Goal: Navigation & Orientation: Find specific page/section

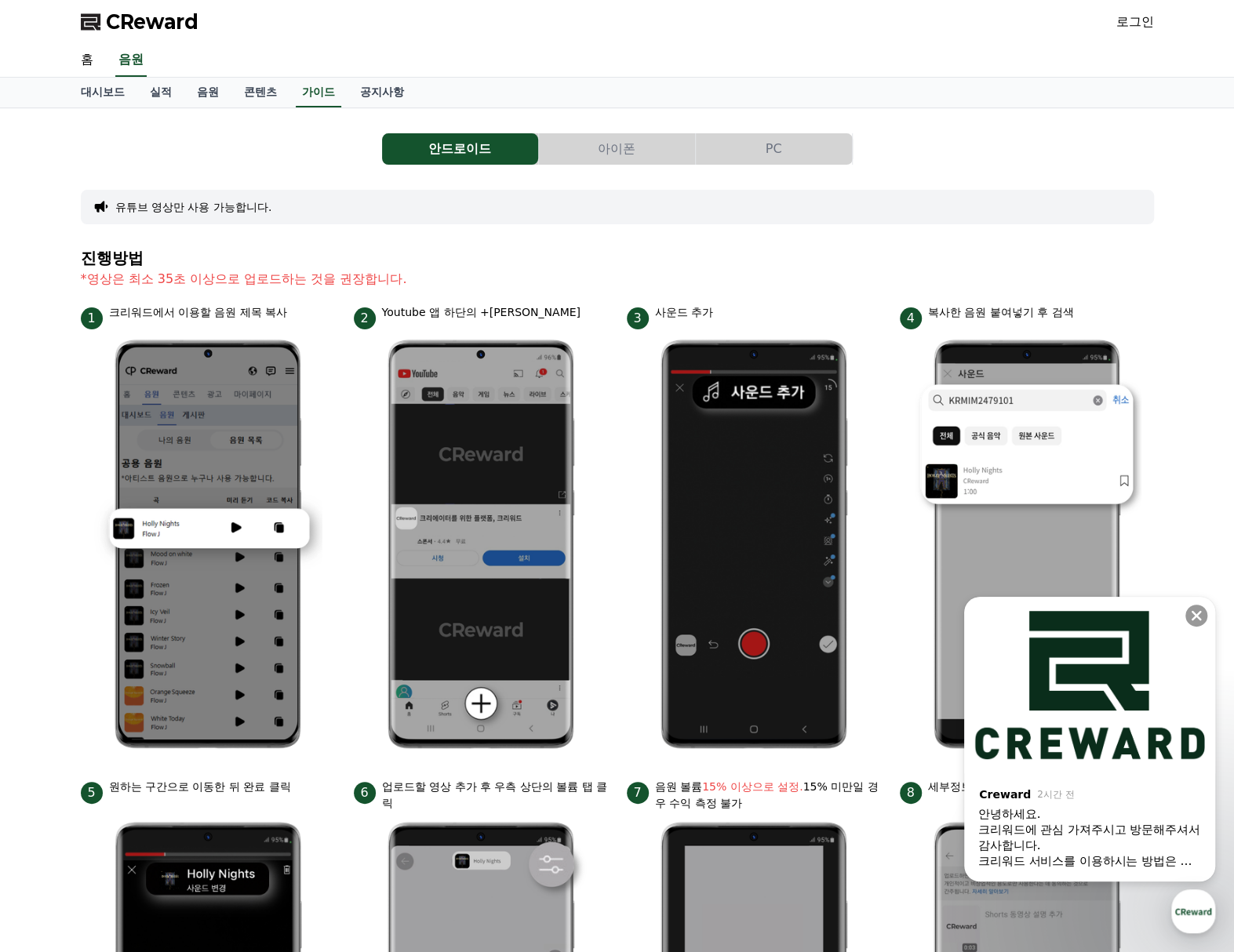
click at [971, 136] on div "안드로이드 아이폰 PC" at bounding box center [617, 148] width 1073 height 31
click at [601, 155] on button "아이폰" at bounding box center [616, 148] width 156 height 31
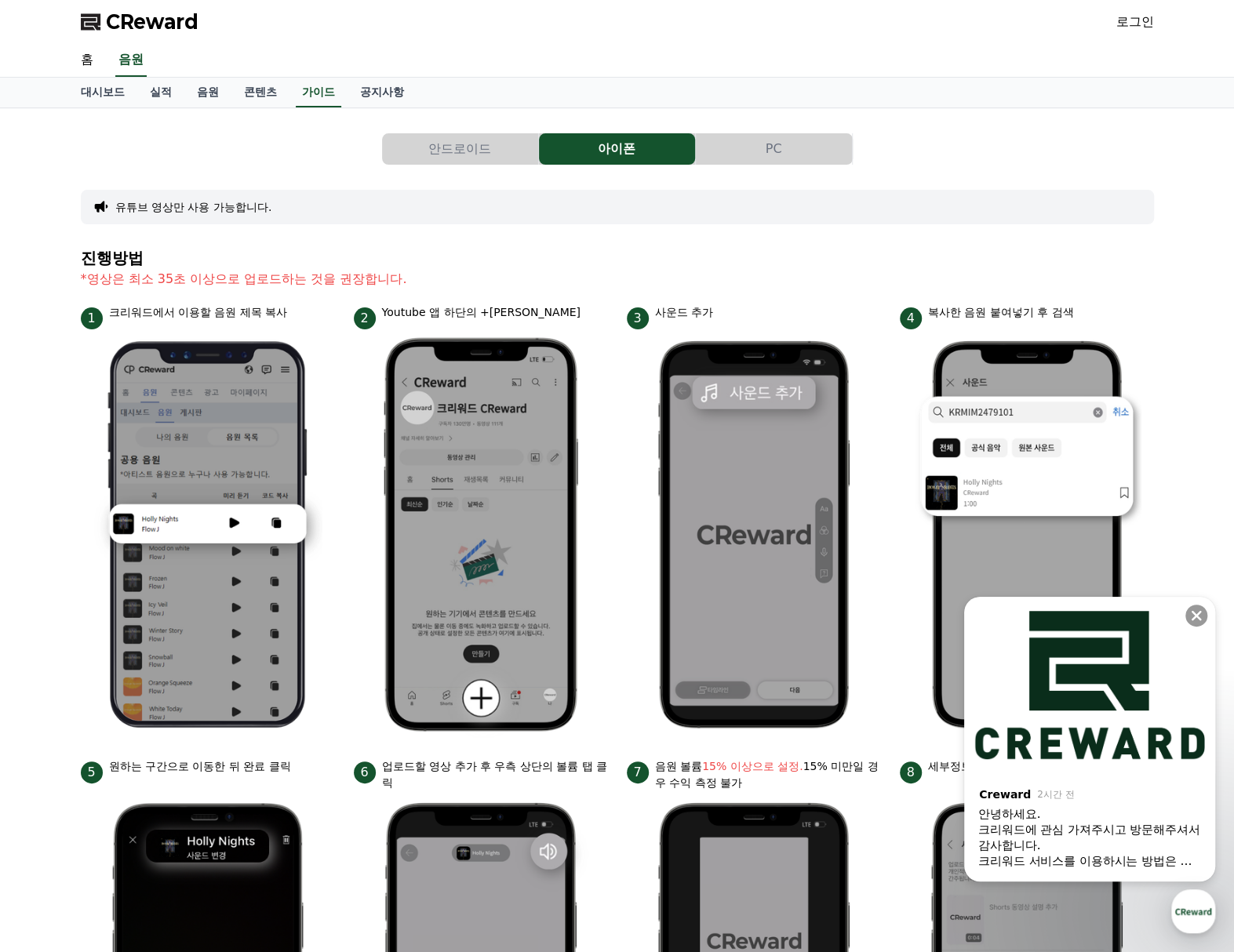
click at [749, 145] on button "PC" at bounding box center [773, 148] width 156 height 31
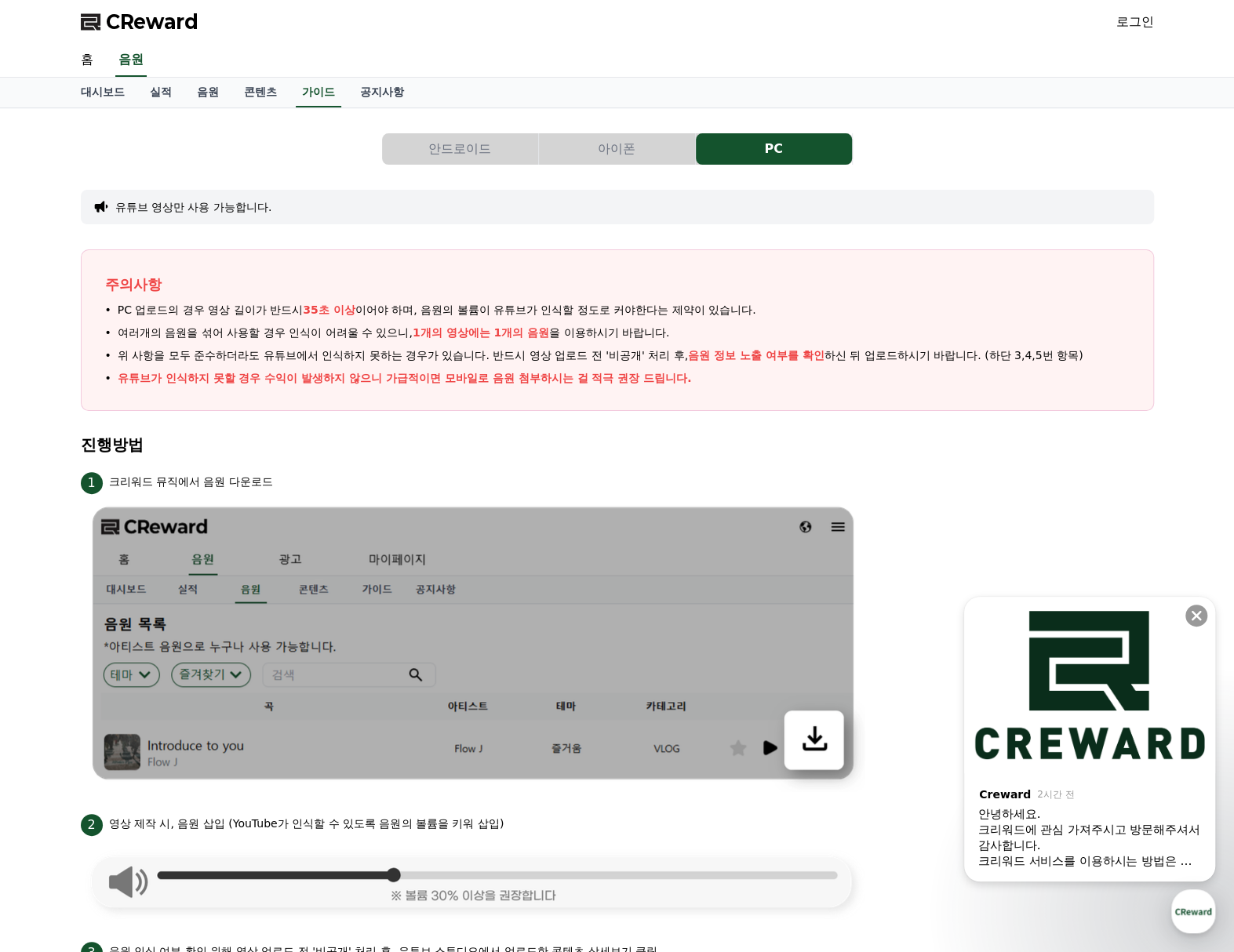
click at [646, 145] on button "아이폰" at bounding box center [616, 148] width 156 height 31
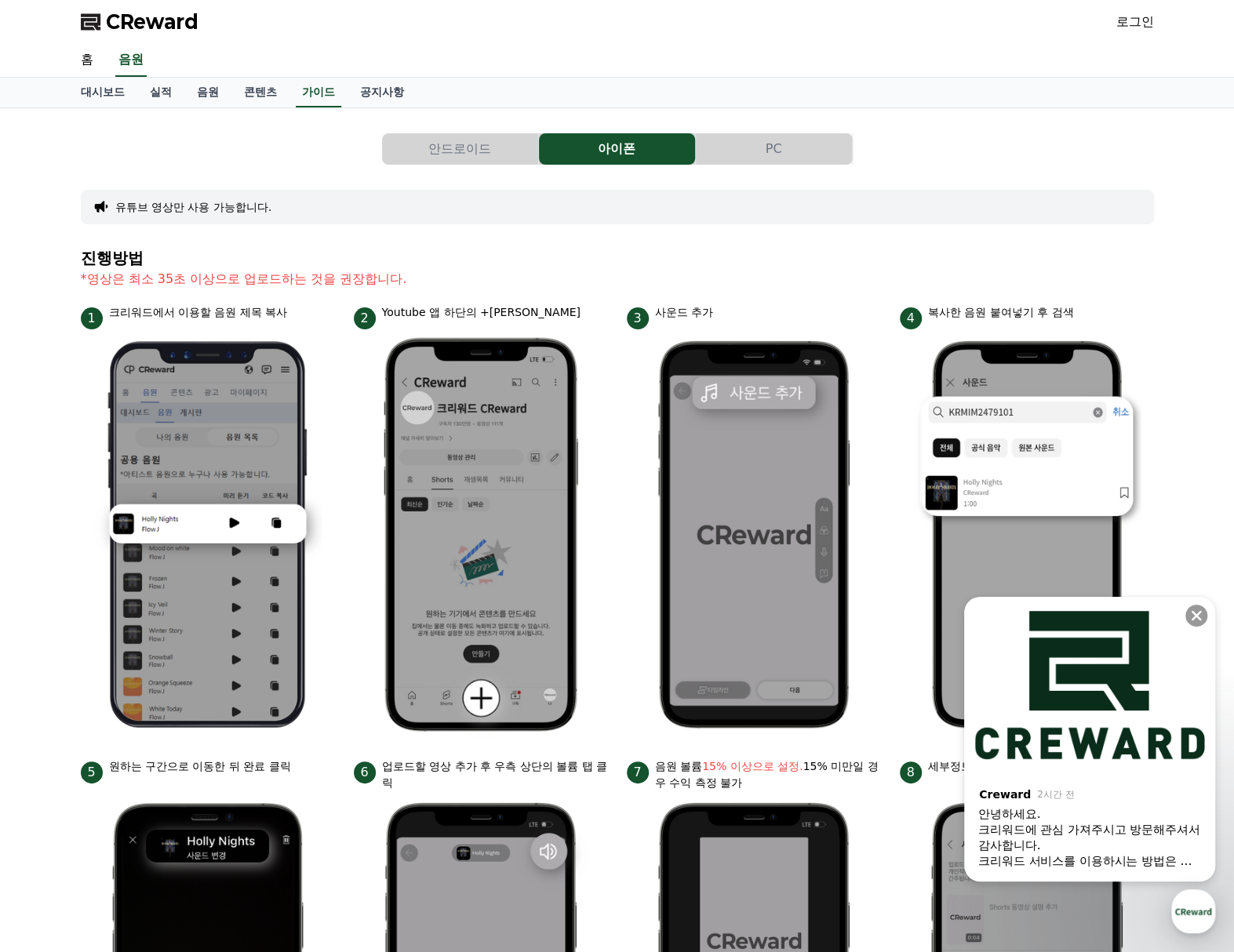
click at [488, 149] on button "안드로이드" at bounding box center [460, 148] width 156 height 31
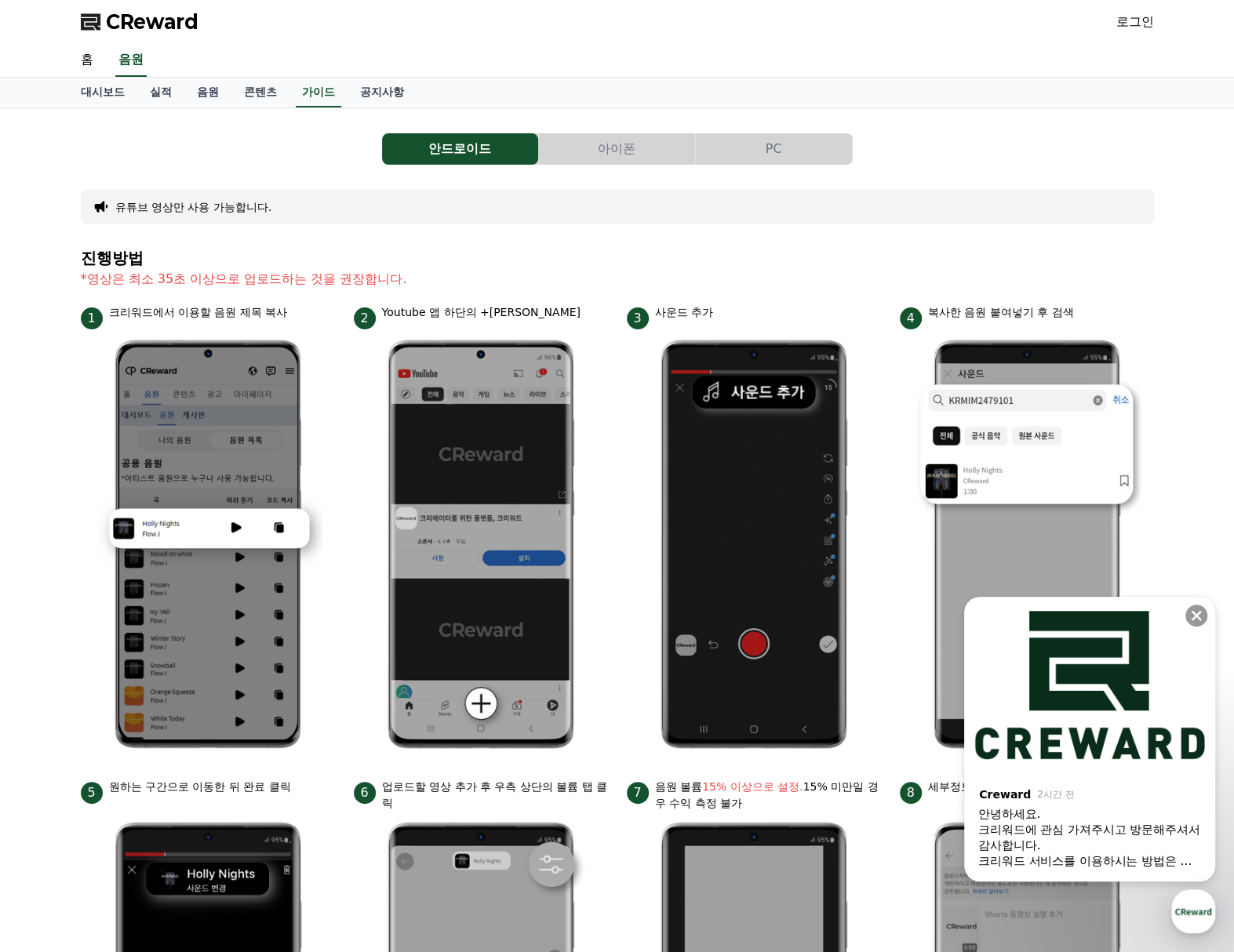
click at [158, 29] on span "CReward" at bounding box center [152, 22] width 93 height 25
